Goal: Task Accomplishment & Management: Complete application form

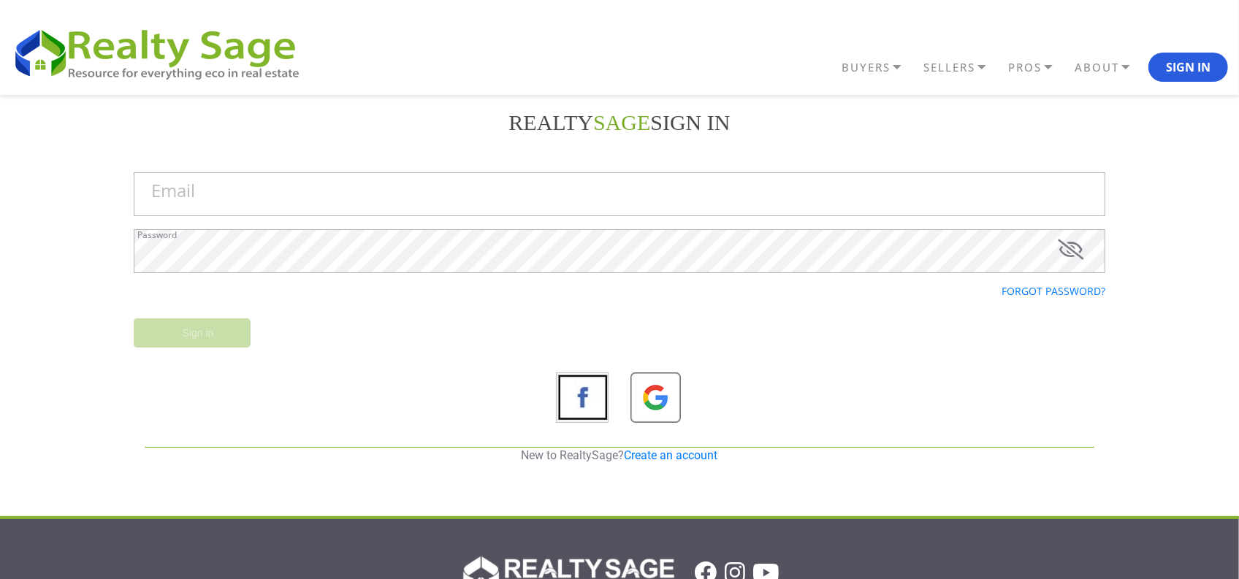
click at [673, 457] on link "Create an account" at bounding box center [672, 456] width 94 height 14
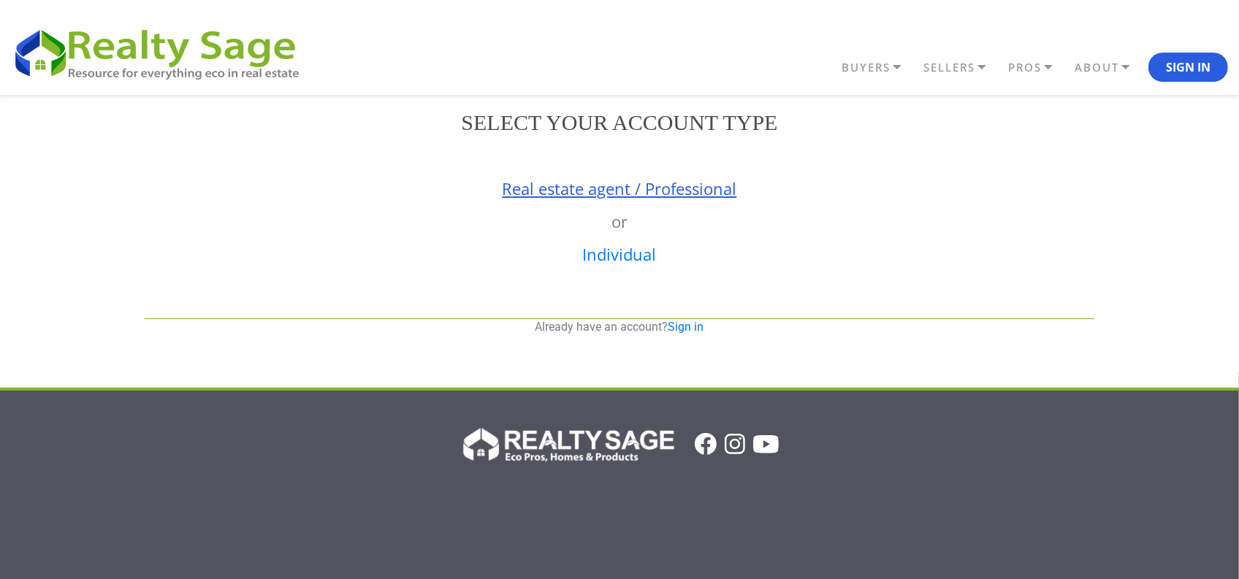
click at [554, 194] on link "Real estate agent / Professional" at bounding box center [620, 189] width 235 height 22
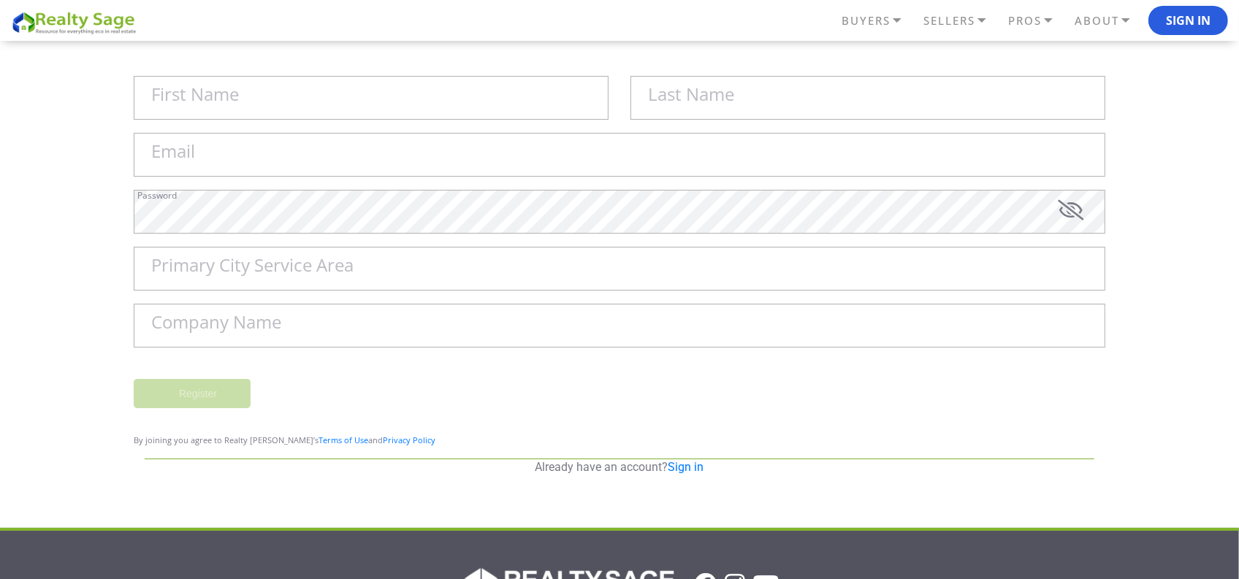
scroll to position [91, 0]
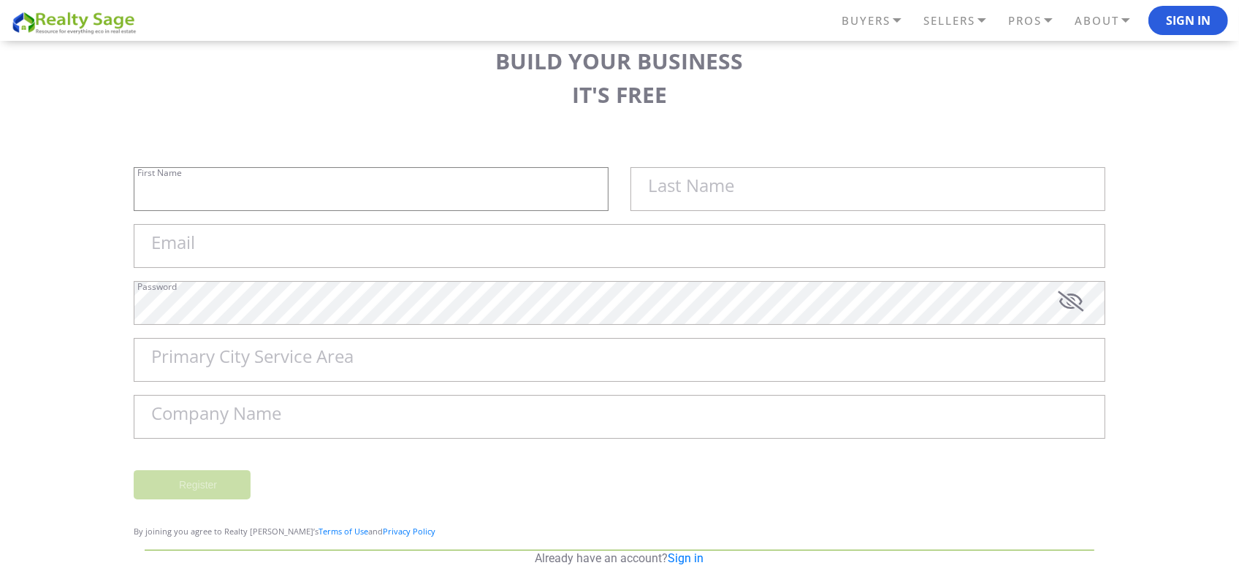
type input "Sell My House Fast [GEOGRAPHIC_DATA] | As"
type input "Is Cash Home Buyers [GEOGRAPHIC_DATA]"
type input "[EMAIL_ADDRESS][DOMAIN_NAME]"
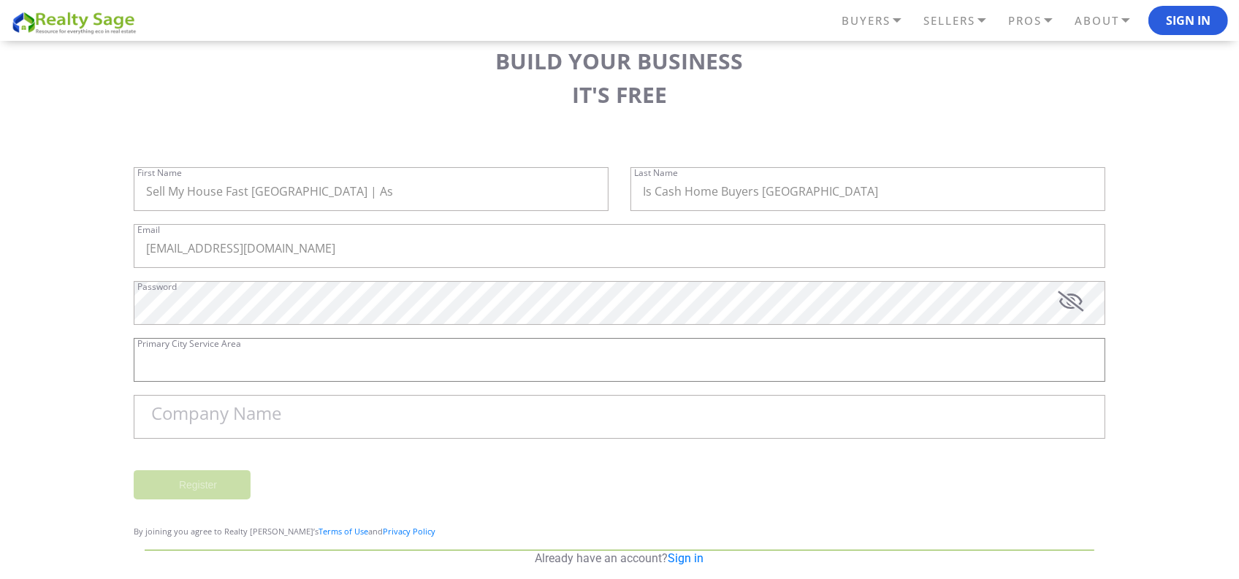
type input "[GEOGRAPHIC_DATA]"
type input "Sell My House Fast [GEOGRAPHIC_DATA] | As Is Cash Home Buyers [GEOGRAPHIC_DATA]"
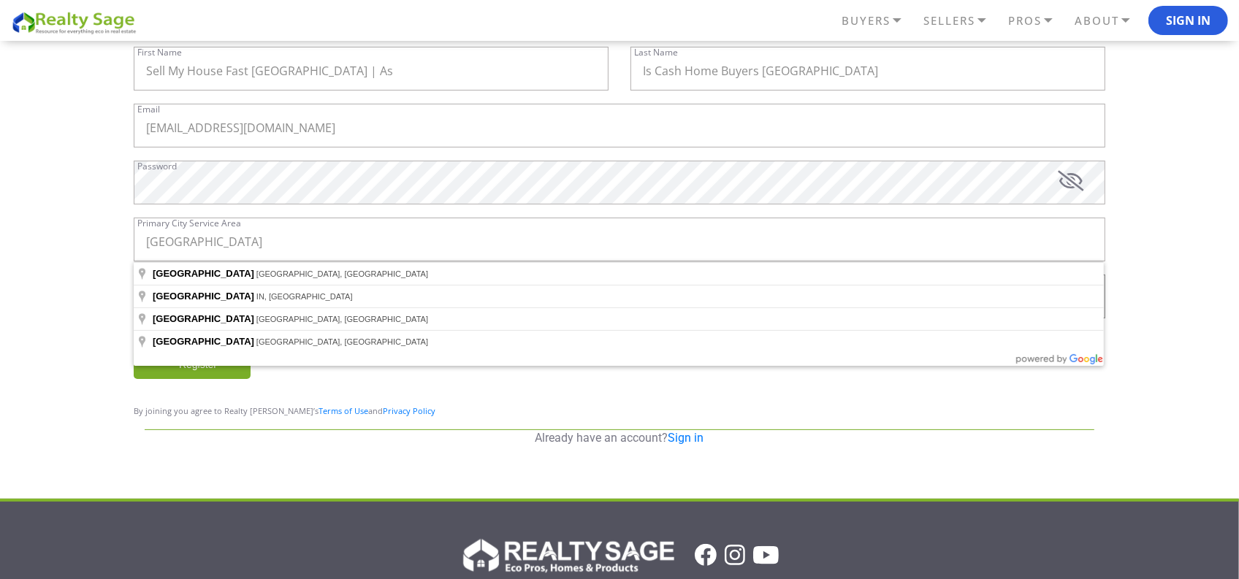
scroll to position [201, 0]
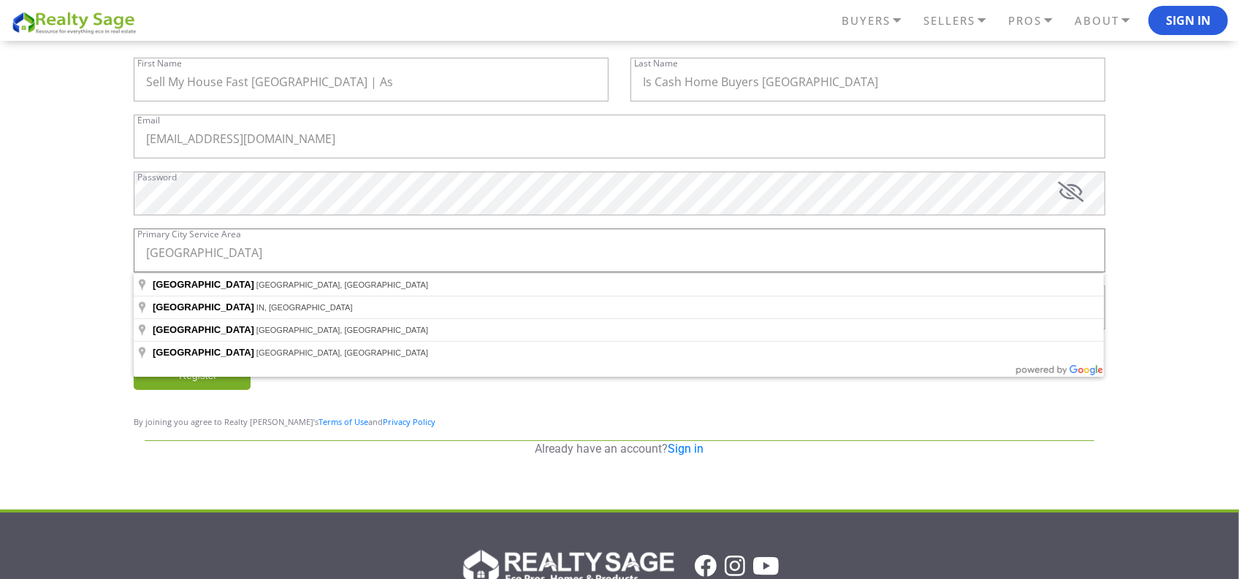
click at [219, 256] on input "[GEOGRAPHIC_DATA]" at bounding box center [620, 251] width 972 height 44
type input "[GEOGRAPHIC_DATA], [GEOGRAPHIC_DATA], [GEOGRAPHIC_DATA]"
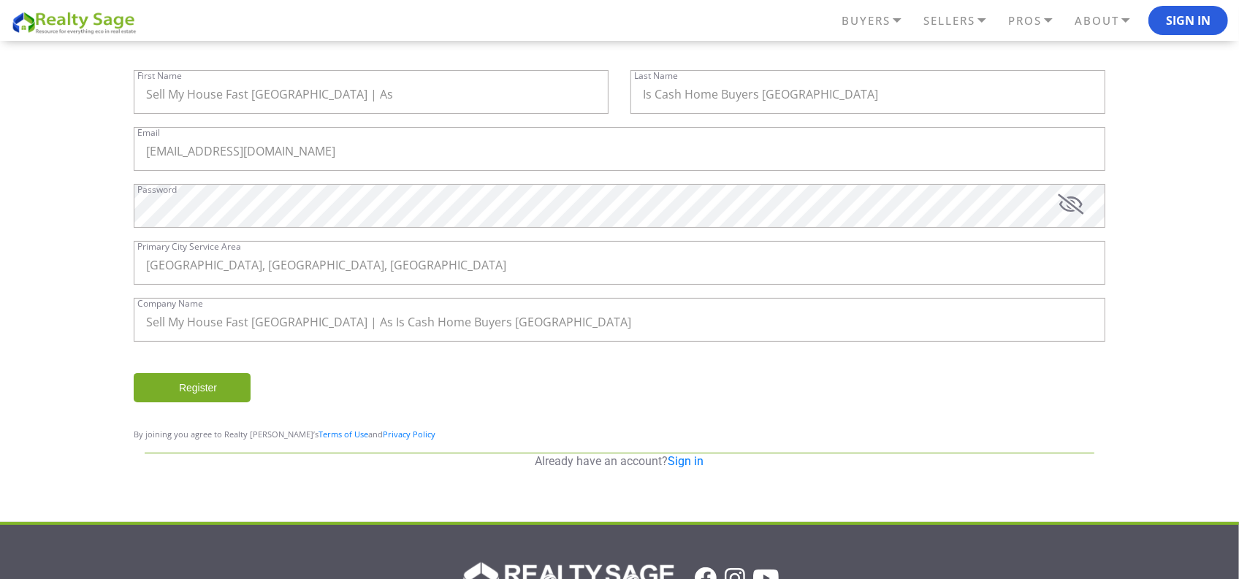
scroll to position [202, 0]
